Goal: Task Accomplishment & Management: Manage account settings

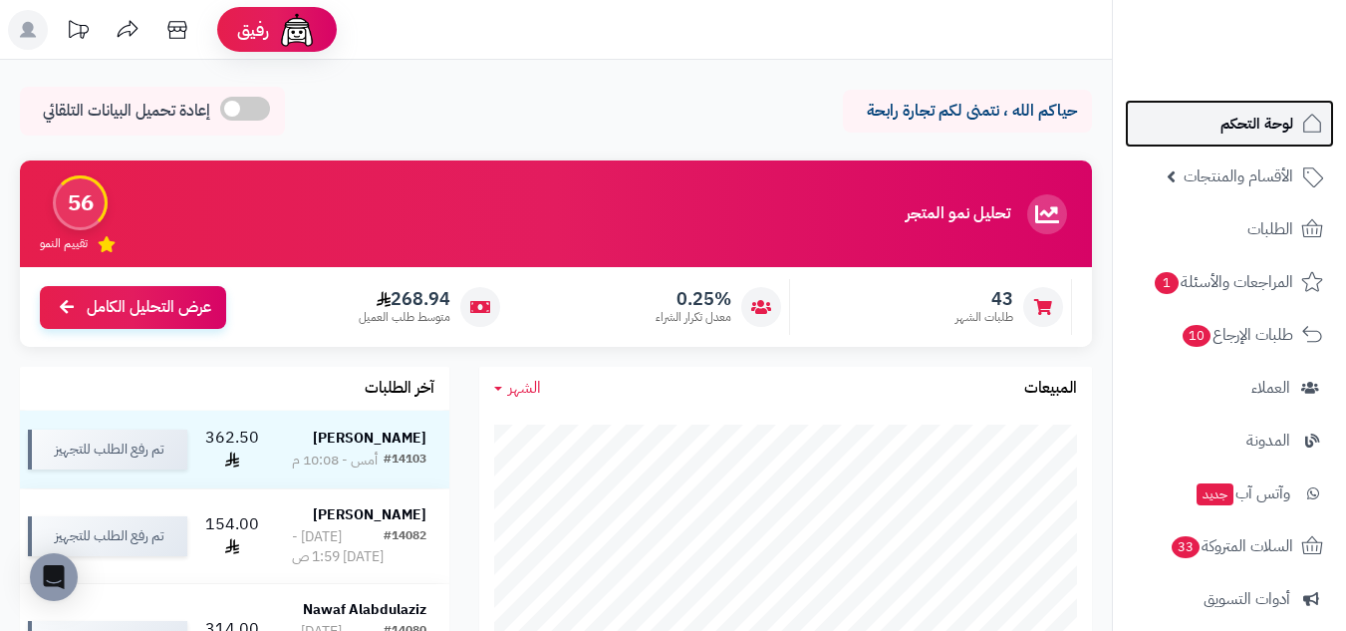
click at [1251, 126] on span "لوحة التحكم" at bounding box center [1256, 124] width 73 height 28
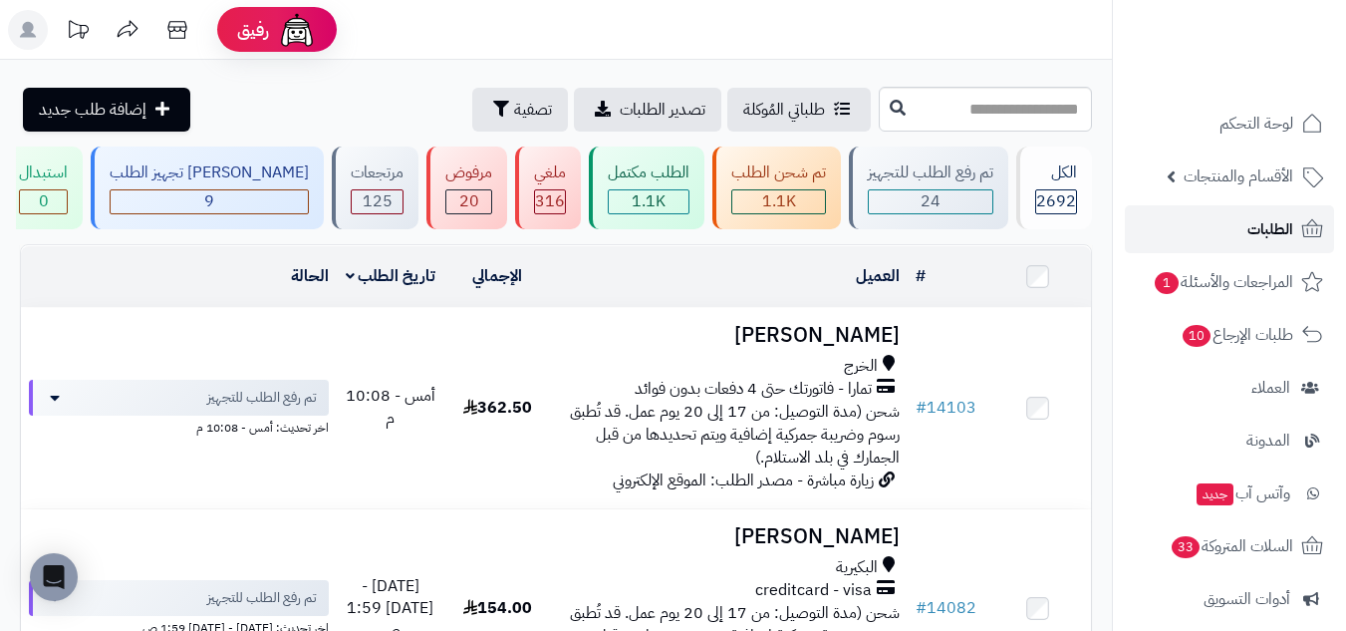
drag, startPoint x: 0, startPoint y: 0, endPoint x: 1285, endPoint y: 228, distance: 1305.2
click at [1285, 228] on span "الطلبات" at bounding box center [1270, 229] width 46 height 28
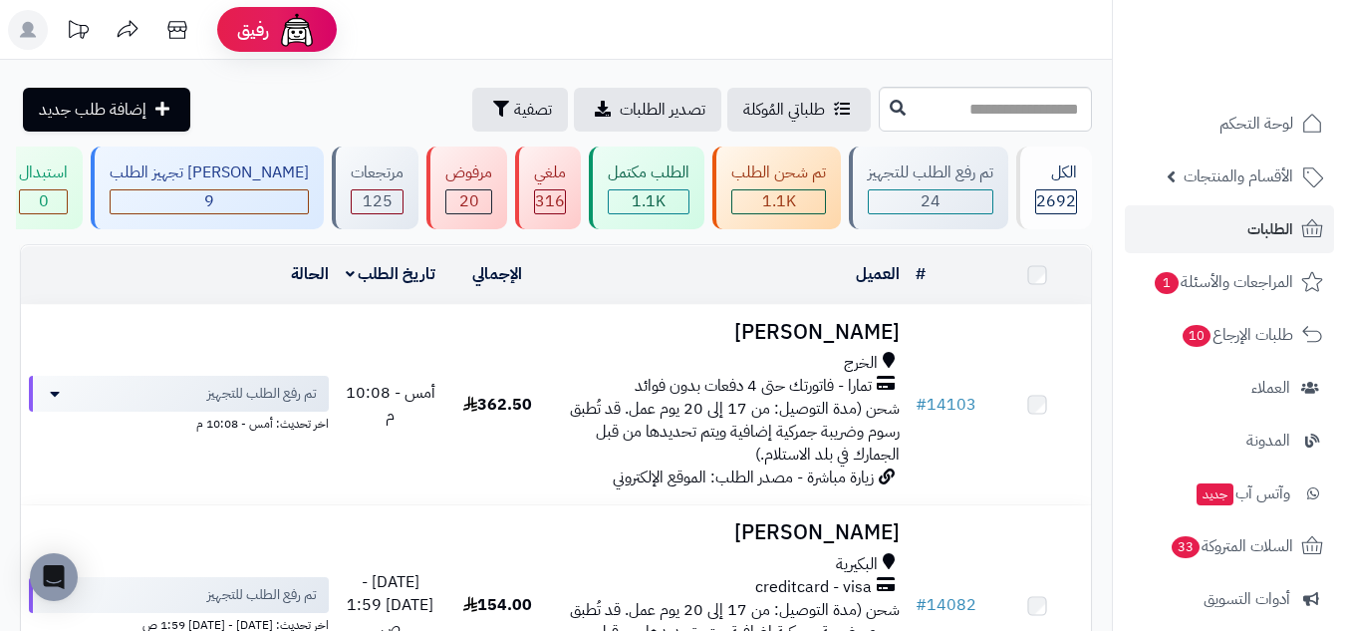
click at [928, 196] on span "24" at bounding box center [930, 201] width 20 height 24
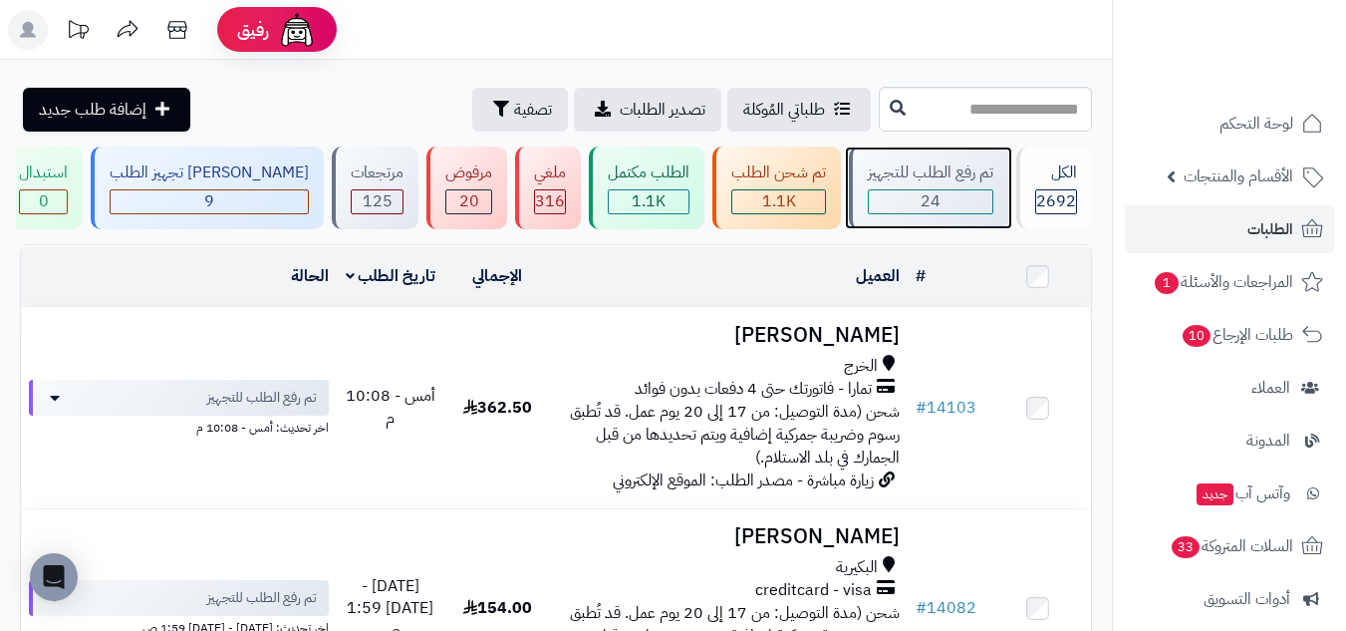
click at [928, 197] on span "24" at bounding box center [930, 201] width 20 height 24
click at [941, 193] on div "24" at bounding box center [931, 201] width 124 height 23
click at [945, 200] on div "24" at bounding box center [931, 201] width 124 height 23
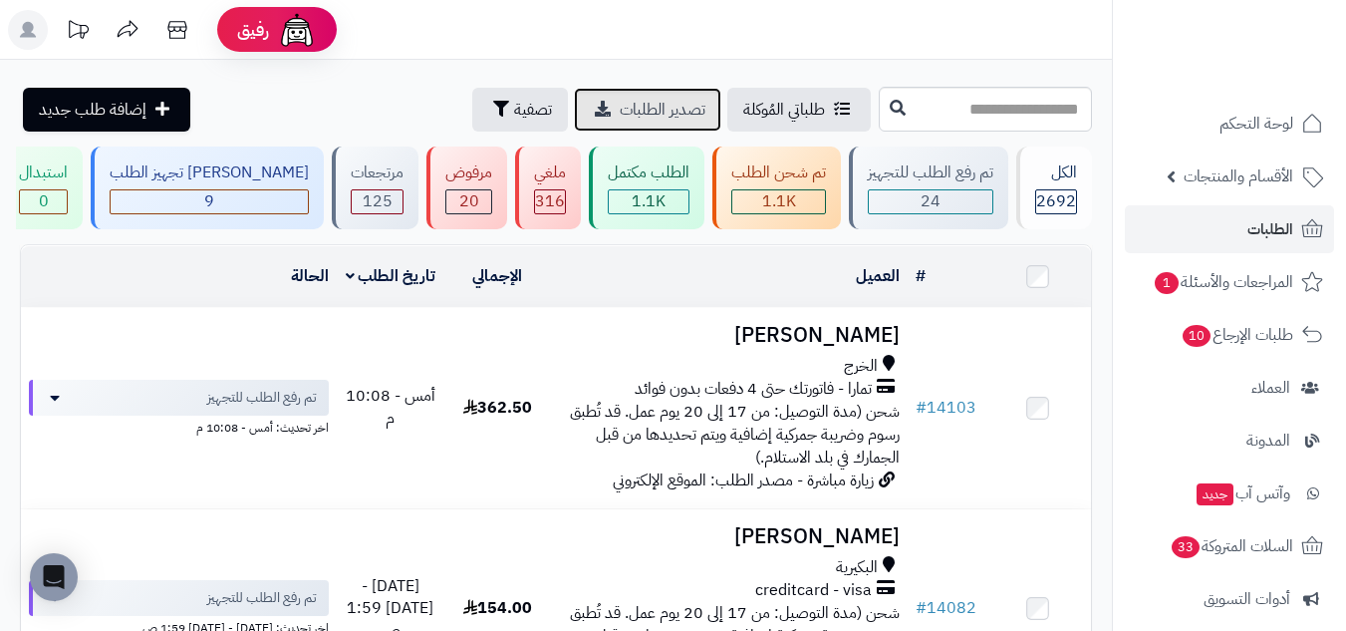
click at [620, 113] on span "تصدير الطلبات" at bounding box center [663, 110] width 86 height 24
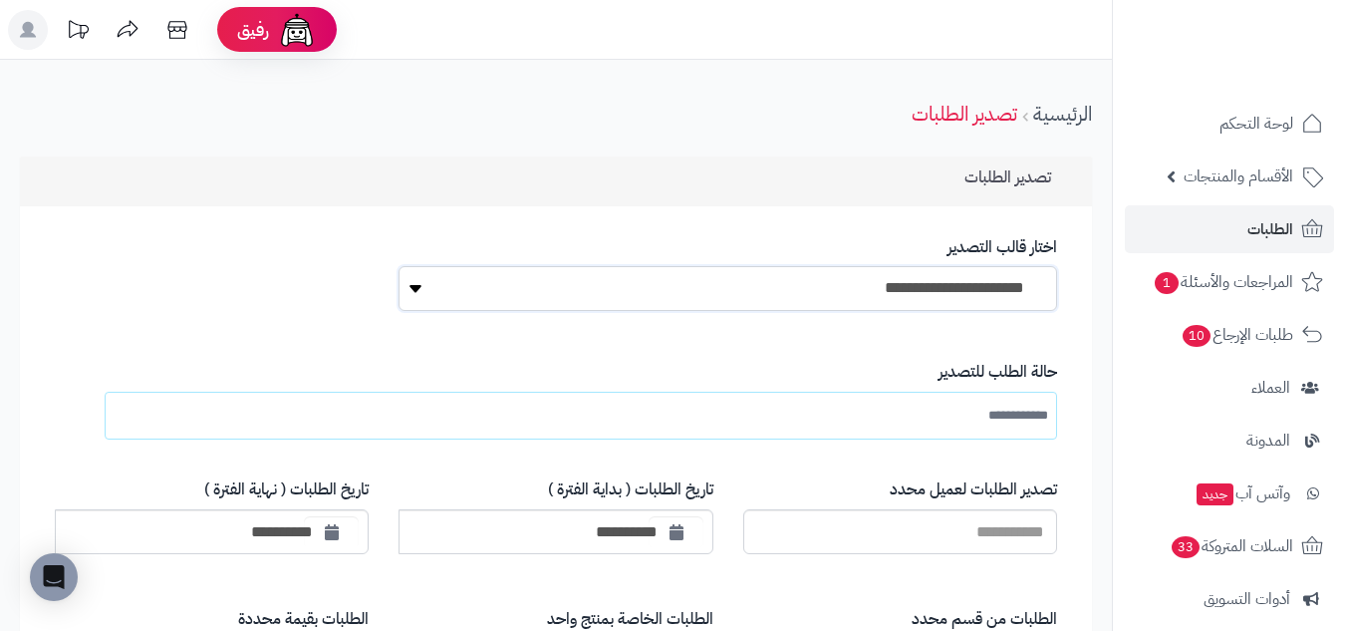
click at [969, 284] on select "**********" at bounding box center [727, 288] width 658 height 45
select select "*"
click at [398, 266] on select "**********" at bounding box center [727, 288] width 658 height 45
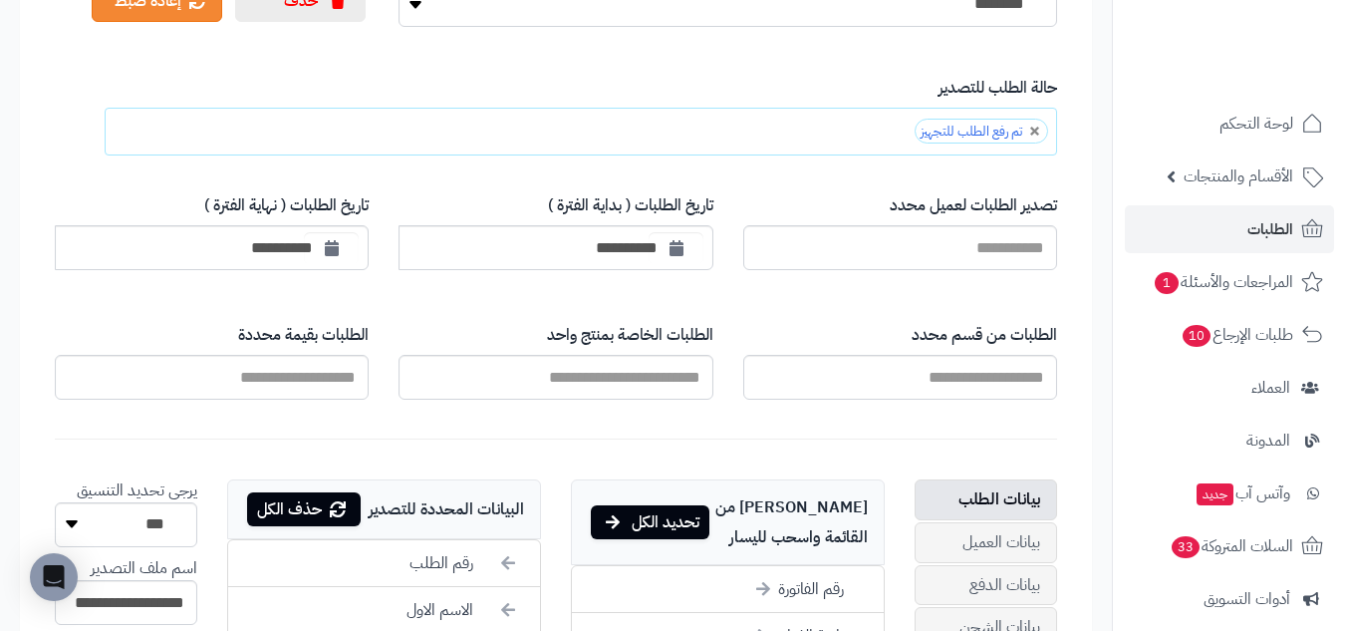
scroll to position [332, 0]
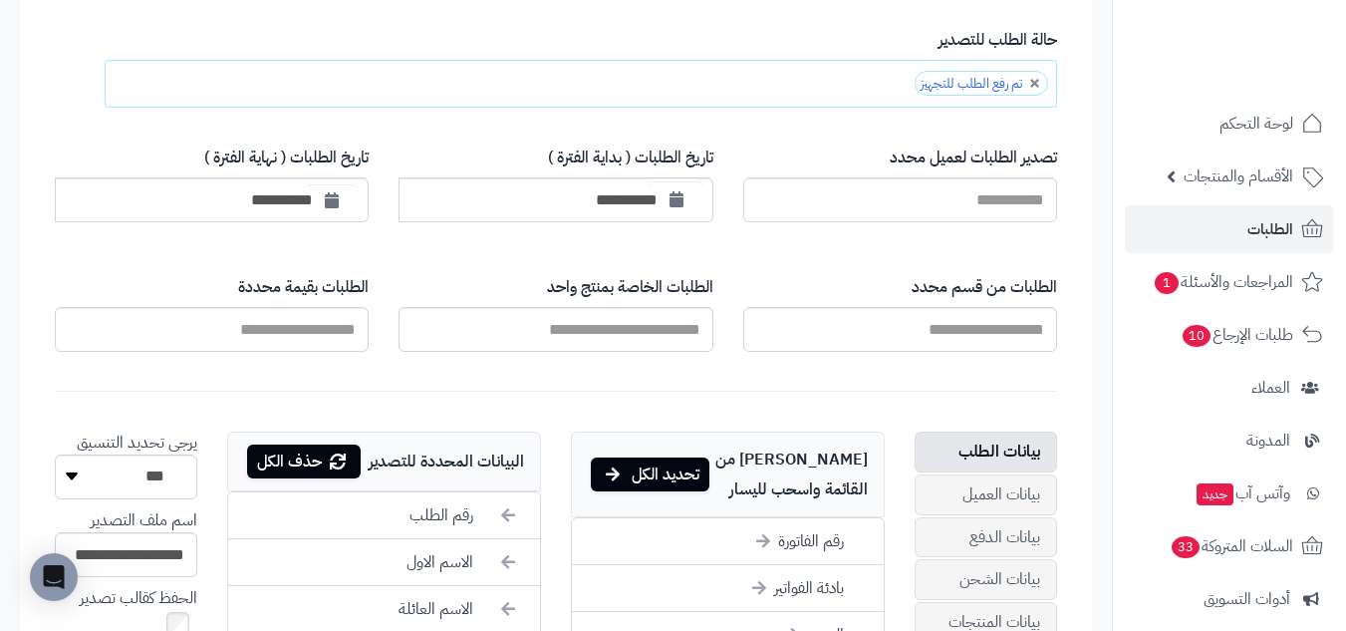
click at [678, 198] on icon "button" at bounding box center [676, 199] width 14 height 16
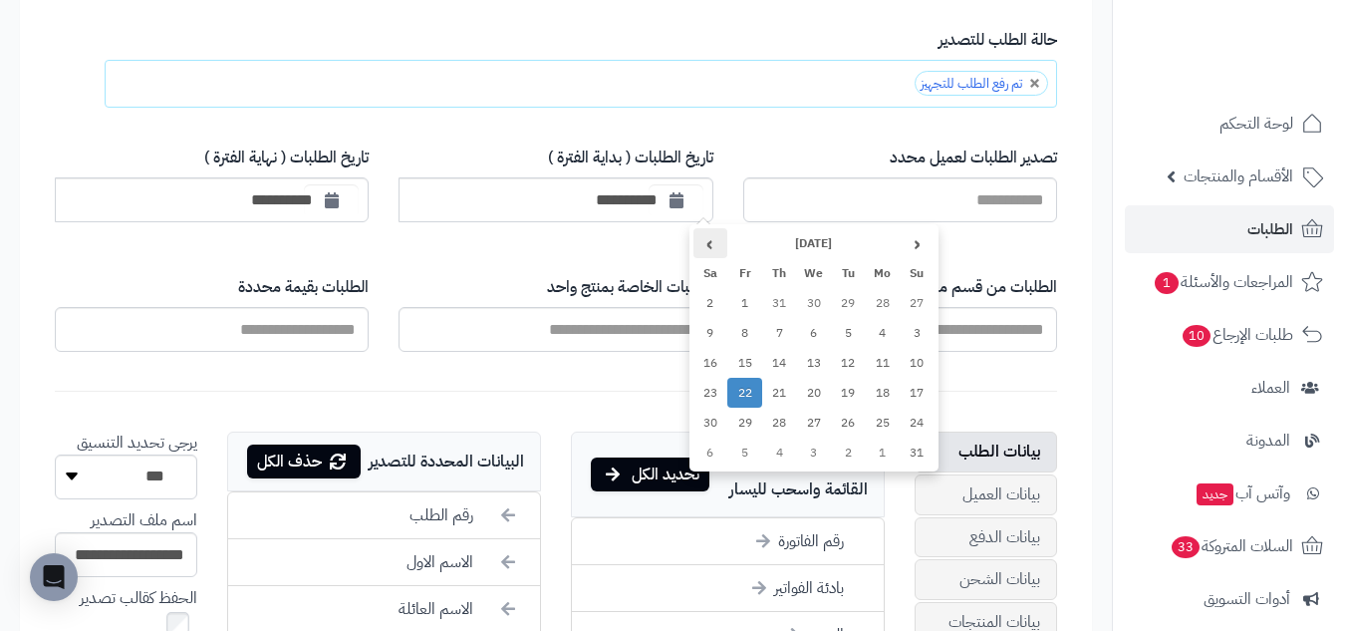
click at [723, 244] on th "›" at bounding box center [710, 243] width 35 height 30
click at [907, 325] on td "7" at bounding box center [917, 333] width 35 height 30
type input "**********"
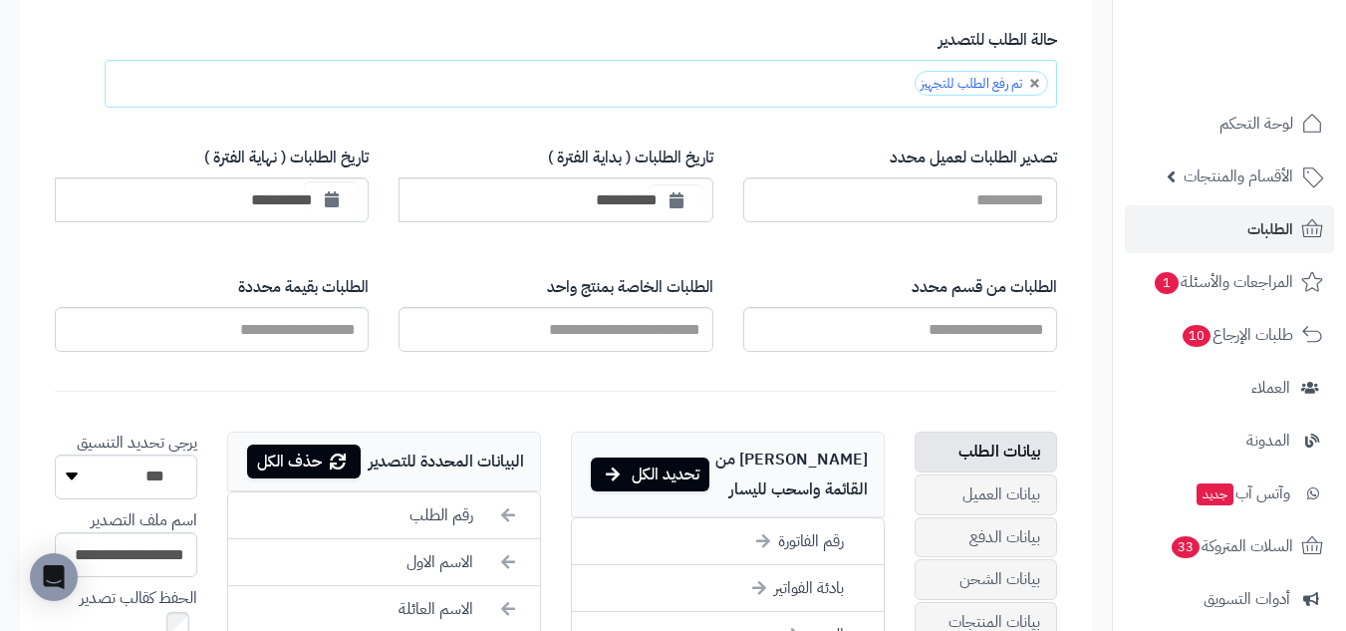
click at [337, 201] on icon "button" at bounding box center [332, 199] width 14 height 16
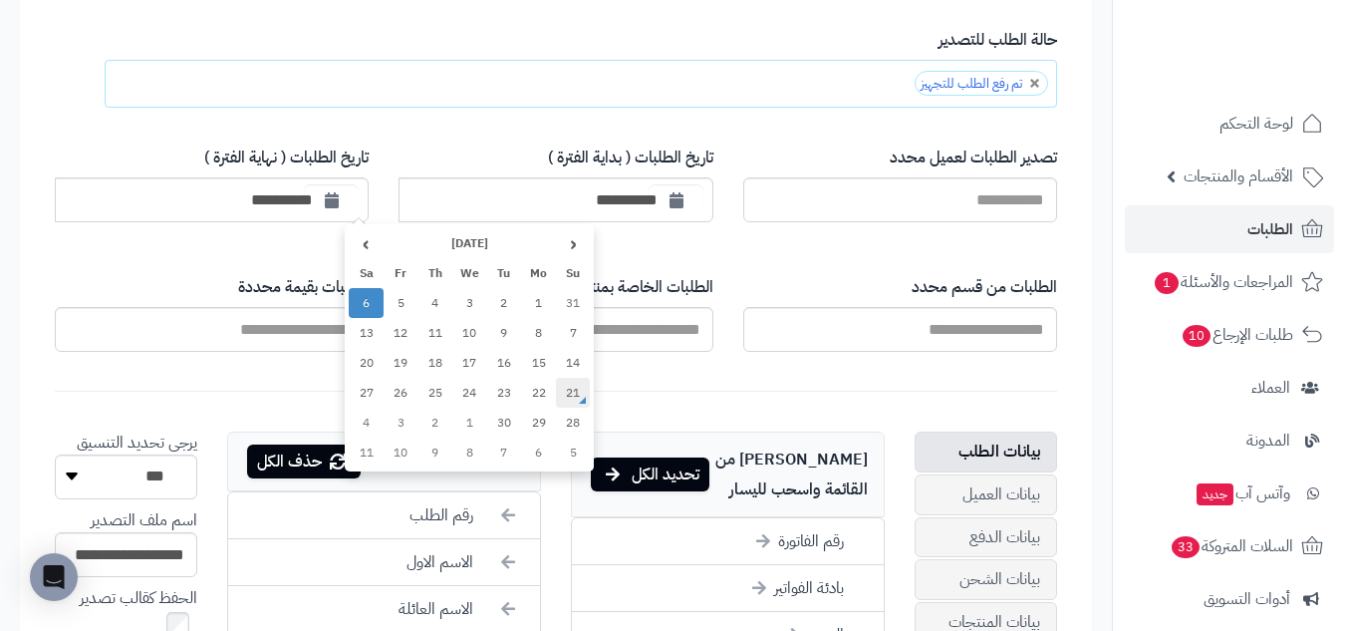
click at [574, 386] on td "21" at bounding box center [573, 393] width 35 height 30
type input "**********"
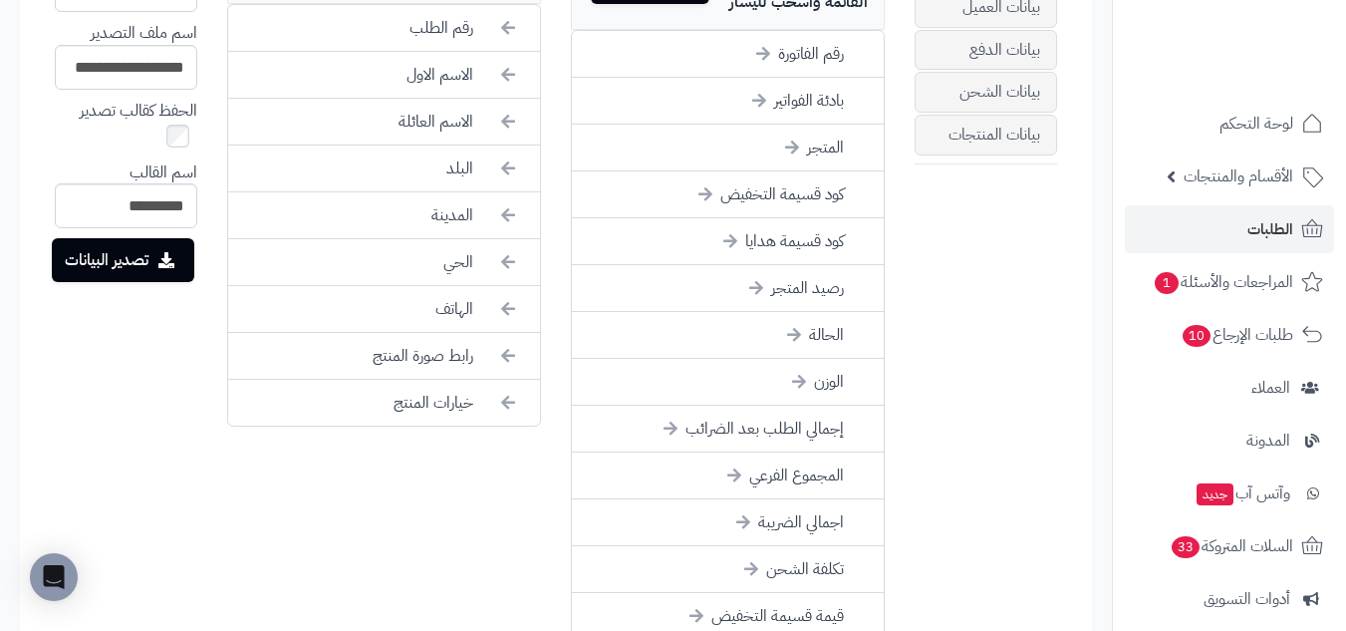
scroll to position [740, 0]
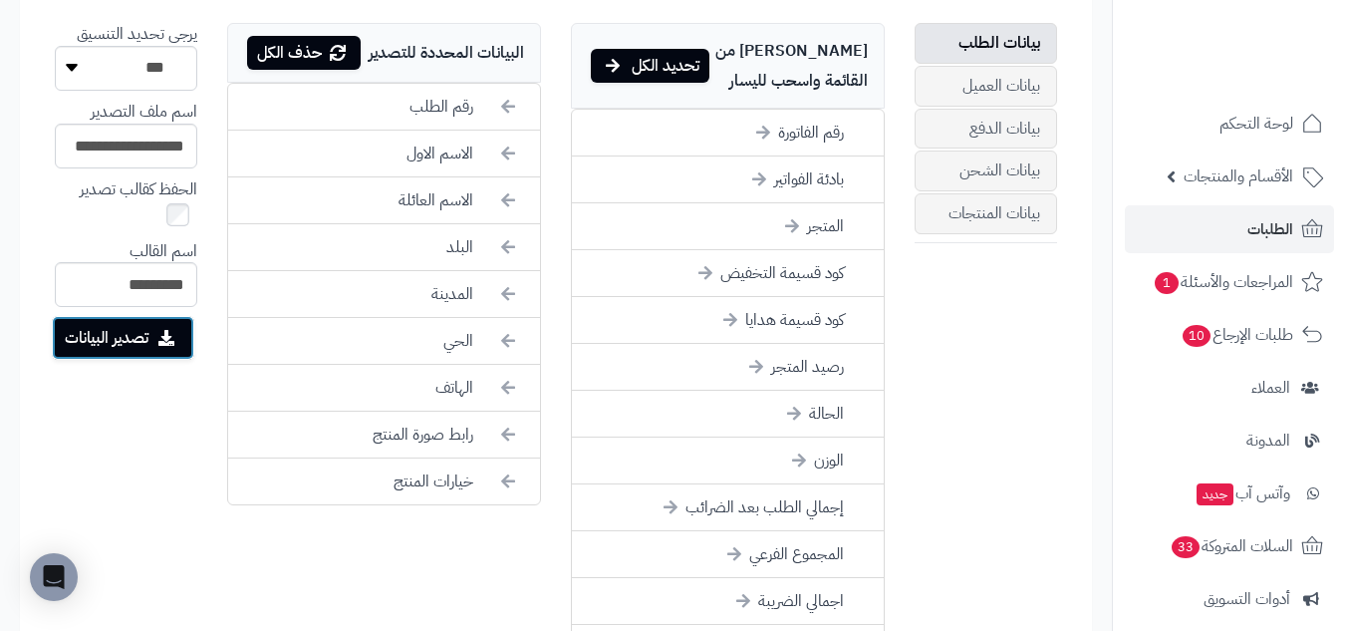
click at [135, 334] on button "تصدير البيانات" at bounding box center [123, 338] width 142 height 44
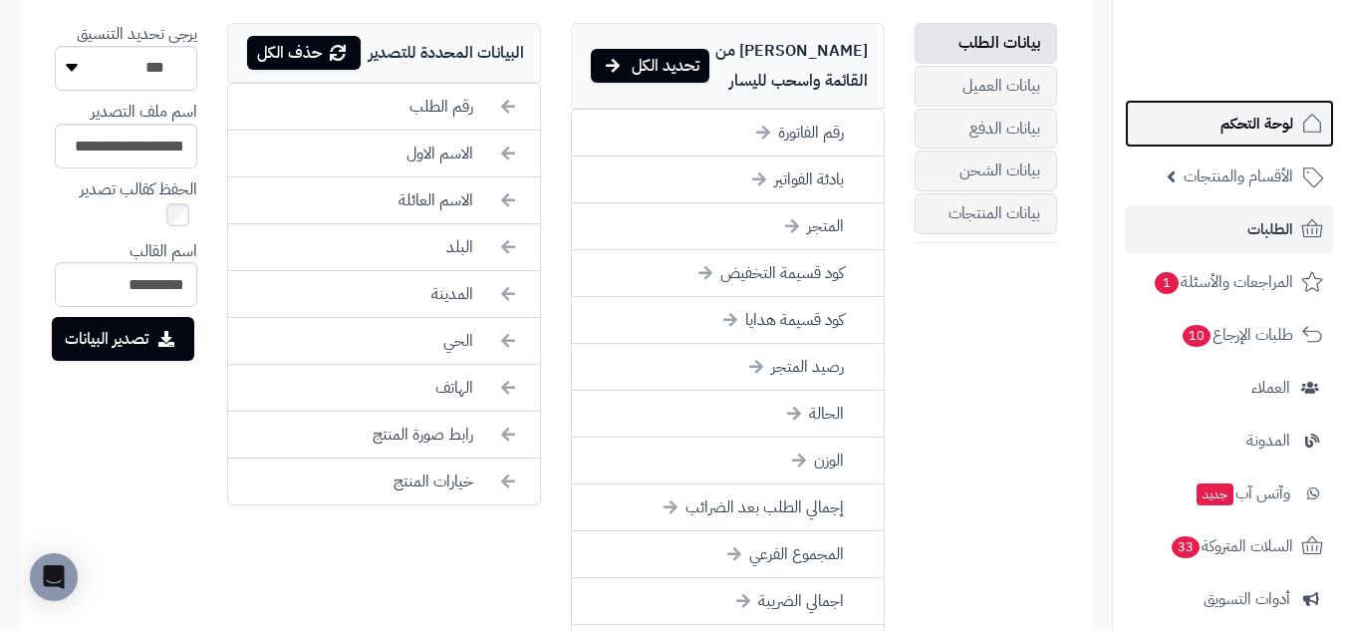
click at [1308, 126] on icon at bounding box center [1312, 124] width 24 height 24
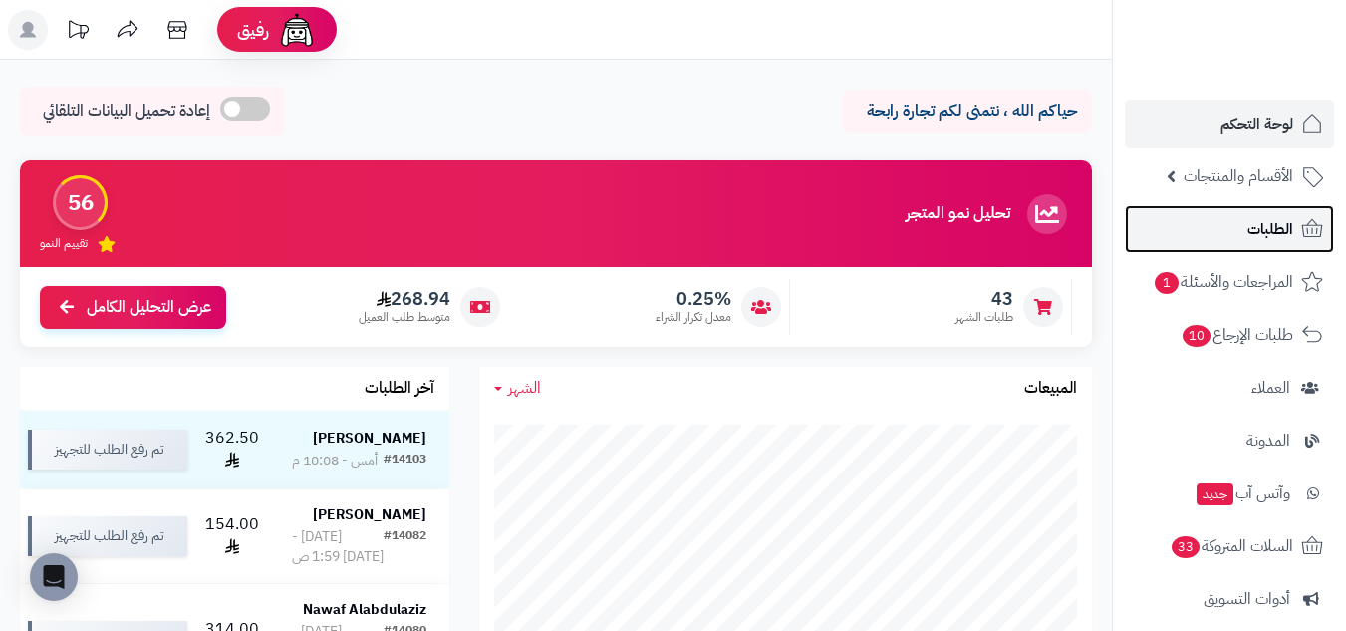
click at [1263, 212] on link "الطلبات" at bounding box center [1229, 229] width 209 height 48
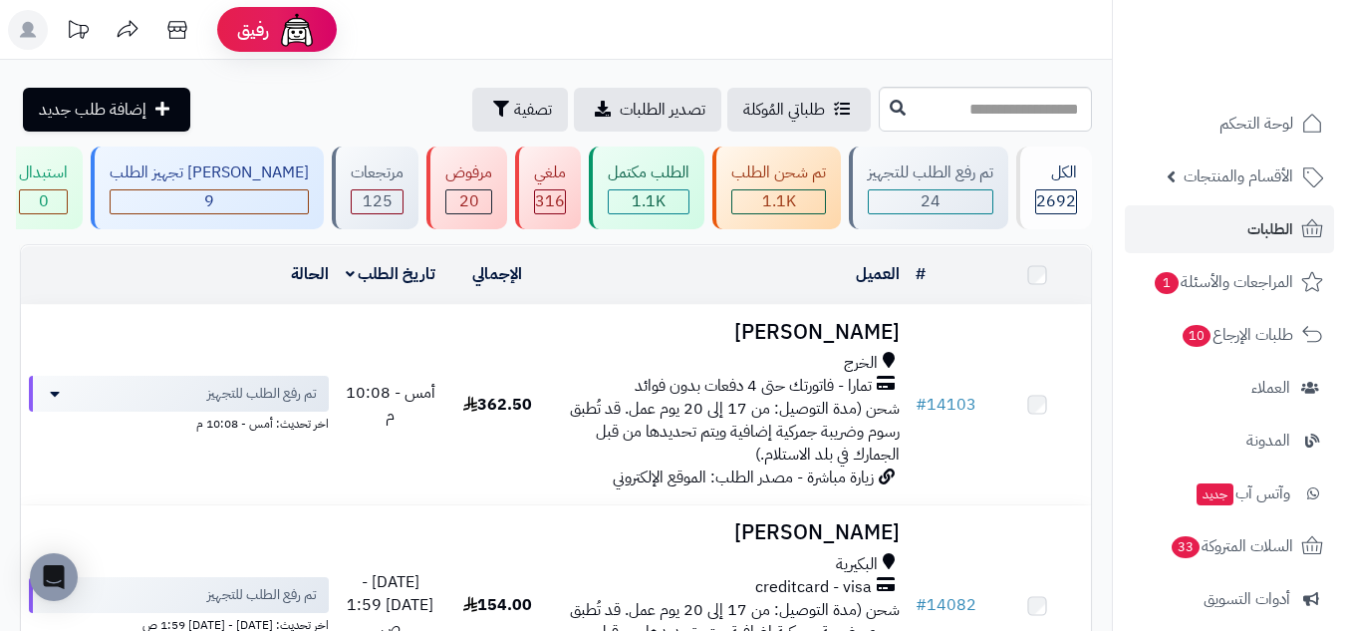
click at [922, 199] on span "24" at bounding box center [930, 201] width 20 height 24
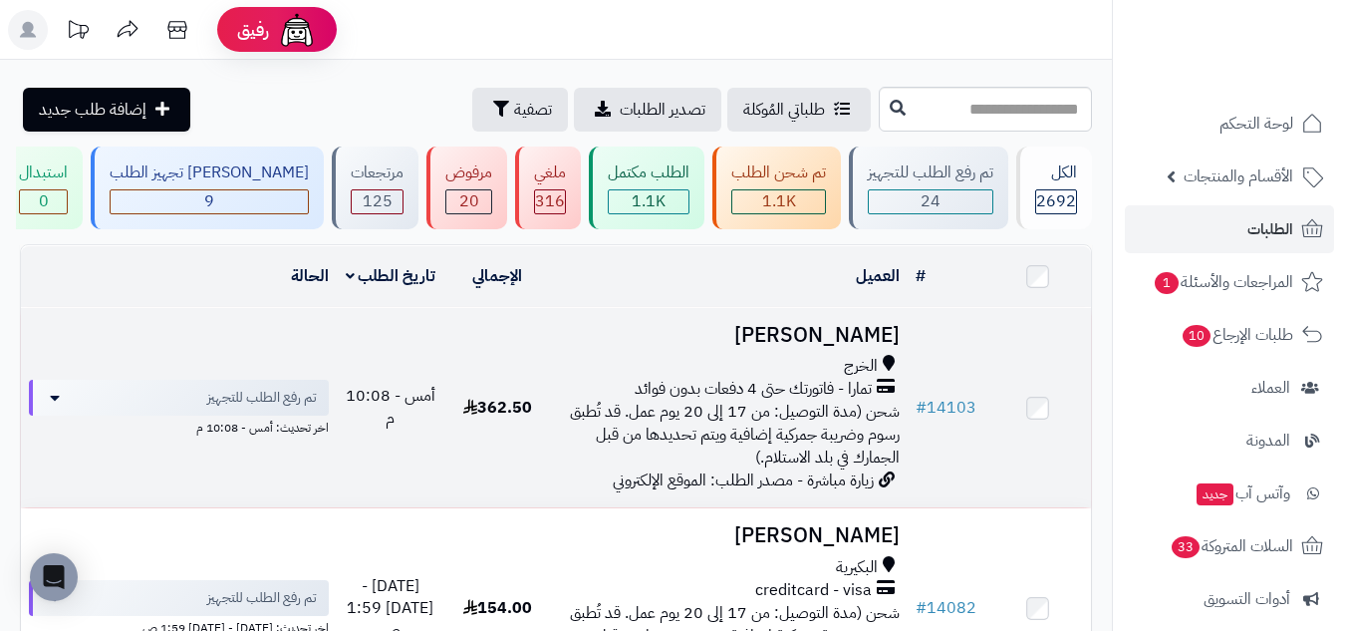
click at [674, 324] on h3 "[PERSON_NAME]" at bounding box center [729, 335] width 341 height 23
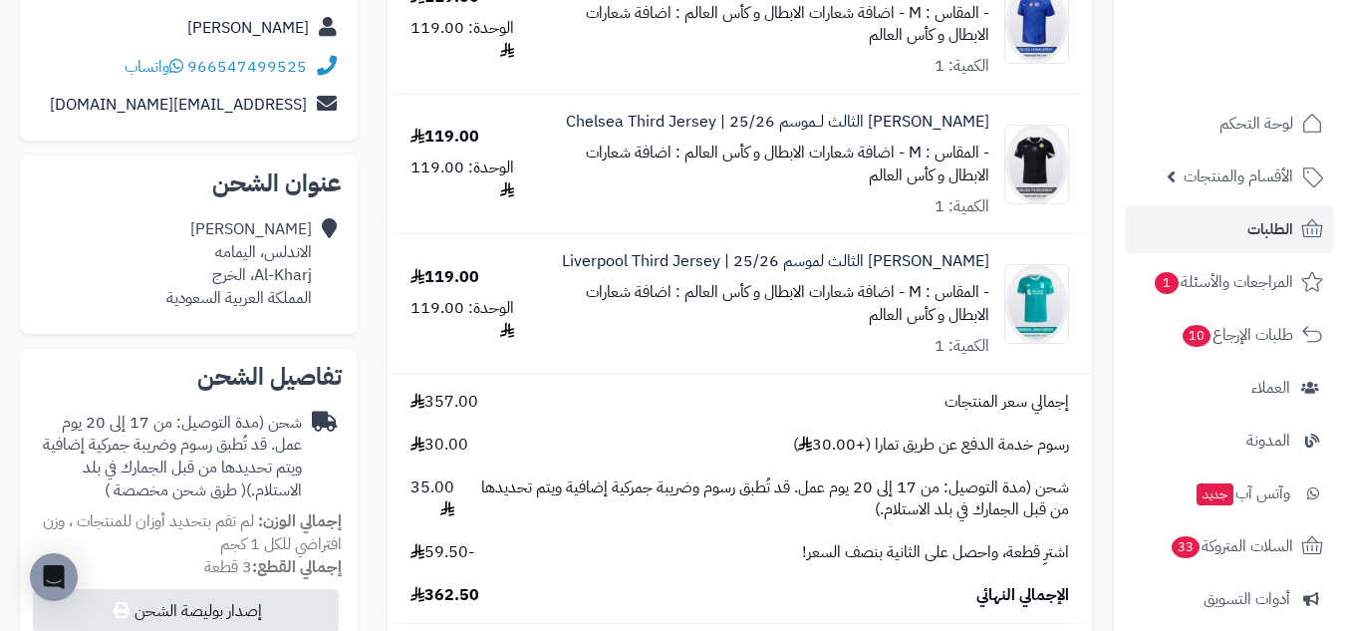
scroll to position [332, 0]
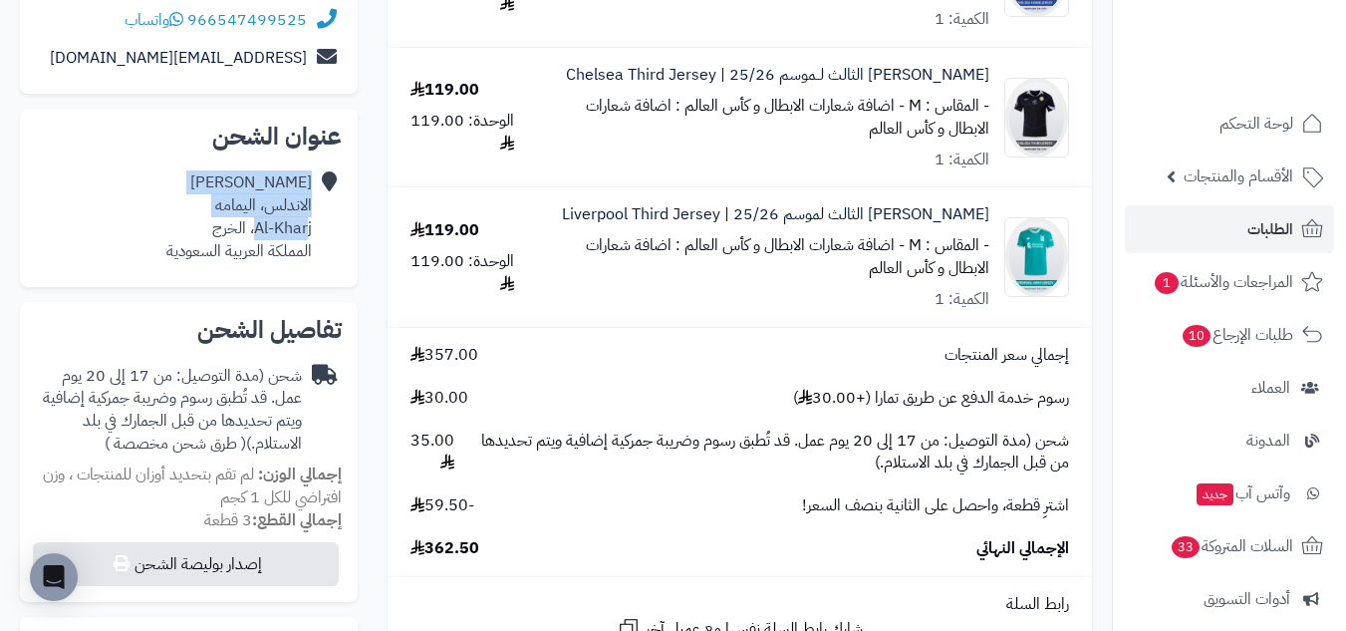
drag, startPoint x: 314, startPoint y: 201, endPoint x: 306, endPoint y: 216, distance: 16.9
click at [306, 216] on div "Abdulrahman Alshehri الاندلس، اليمامه Al-Kharj، الخرج المملكة العربية السعودية" at bounding box center [189, 216] width 306 height 107
click at [306, 216] on div "Abdulrahman Alshehri الاندلس، اليمامه Al-Kharj، الخرج المملكة العربية السعودية" at bounding box center [238, 216] width 145 height 91
drag, startPoint x: 311, startPoint y: 208, endPoint x: 215, endPoint y: 227, distance: 97.5
click at [215, 227] on div "Abdulrahman Alshehri الاندلس، اليمامه Al-Kharj، الخرج المملكة العربية السعودية" at bounding box center [238, 216] width 145 height 91
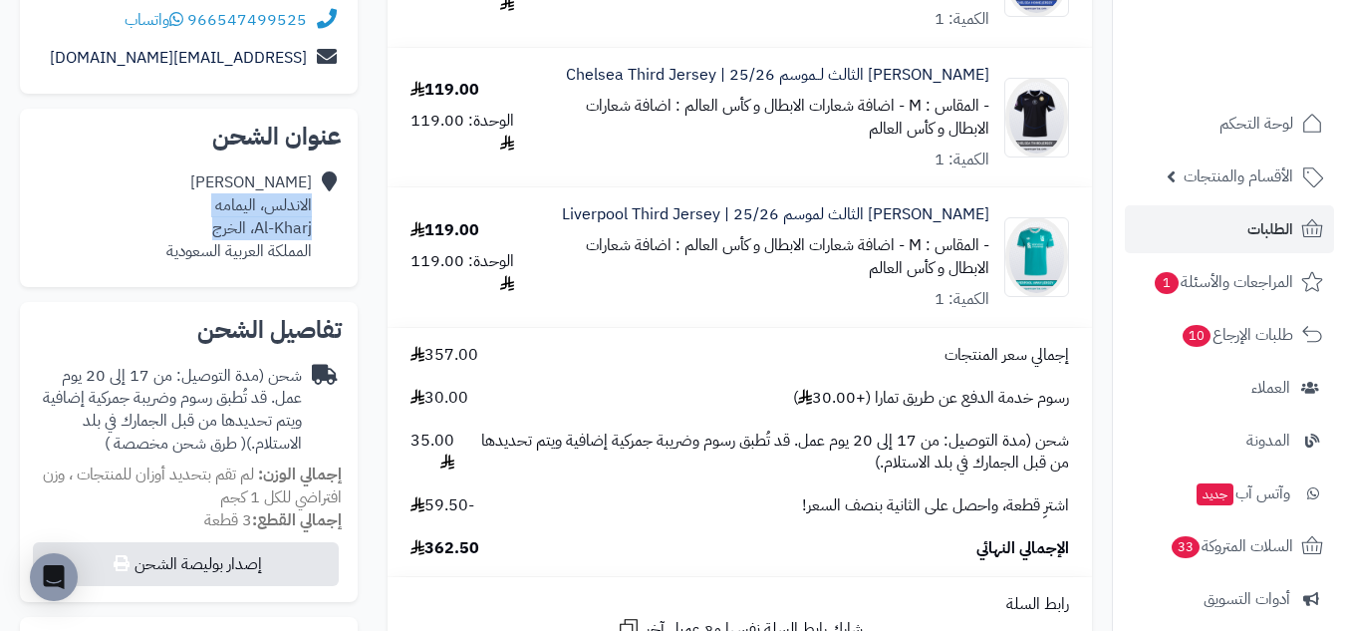
copy div "الاندلس، اليمامه Al-Kharj، الخرج"
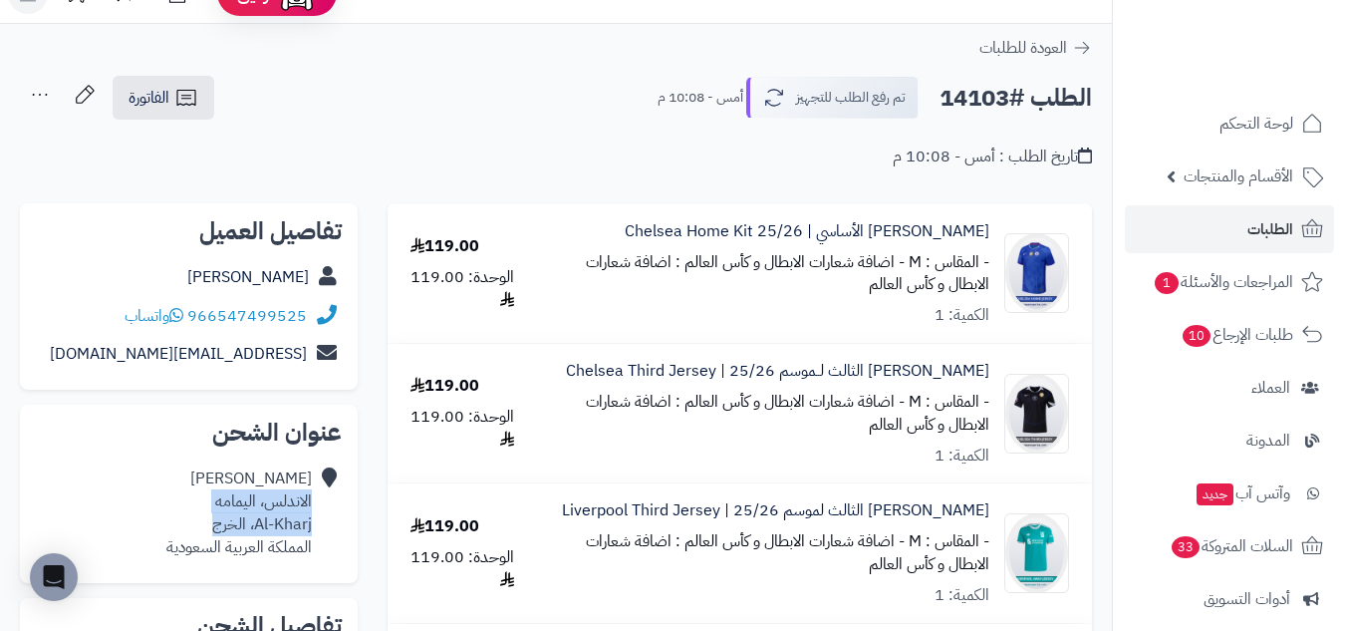
scroll to position [0, 0]
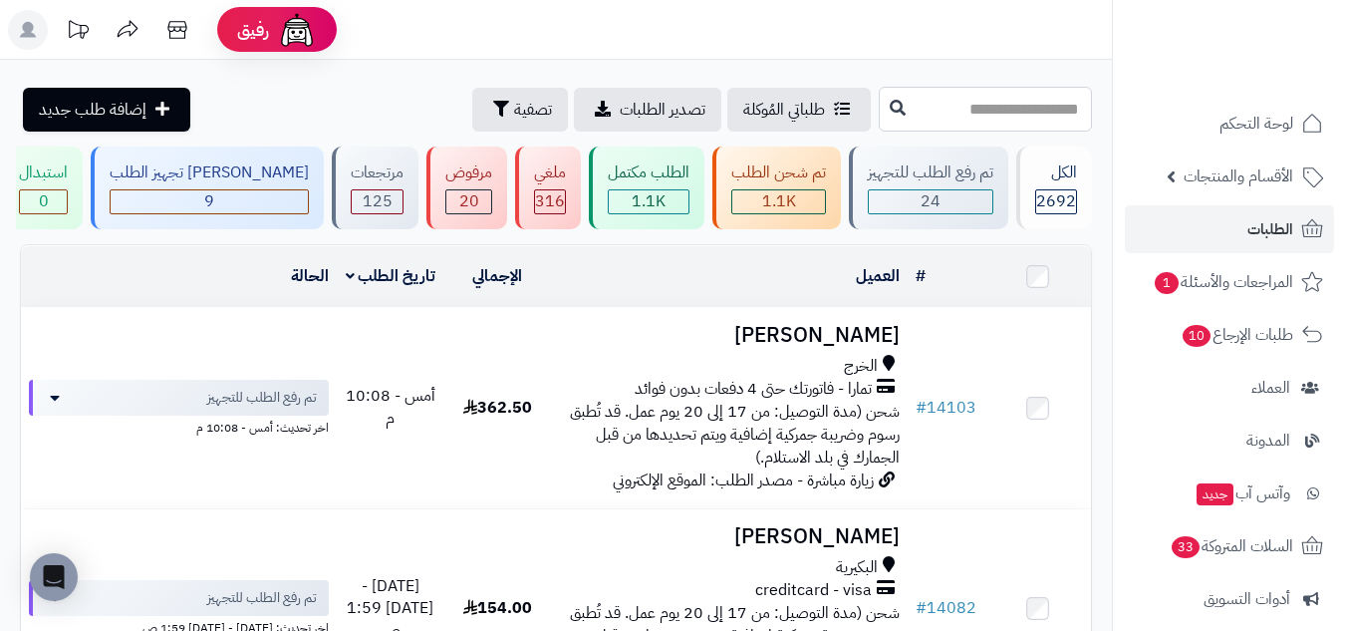
paste input "*****"
type input "*****"
